Goal: Transaction & Acquisition: Download file/media

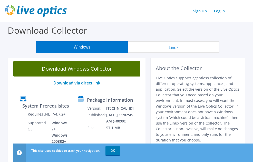
click at [94, 72] on link "Download Windows Collector" at bounding box center [76, 68] width 127 height 15
